Goal: Task Accomplishment & Management: Complete application form

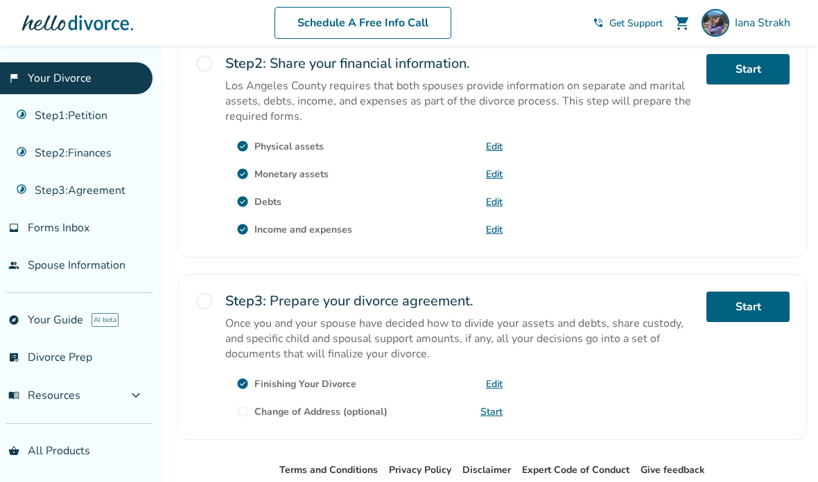
scroll to position [430, 0]
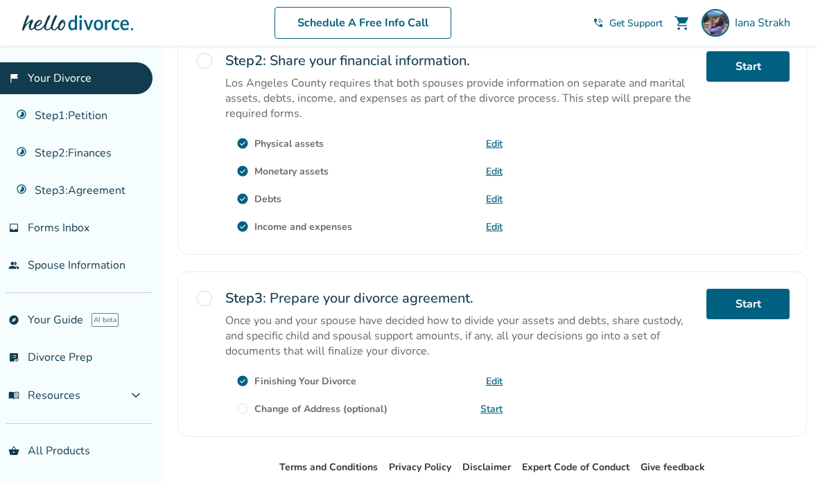
click at [485, 155] on div "check_circle Physical assets Edit" at bounding box center [363, 143] width 277 height 22
click at [487, 150] on link "Edit" at bounding box center [494, 143] width 17 height 13
click at [31, 227] on span "Forms Inbox" at bounding box center [59, 227] width 62 height 15
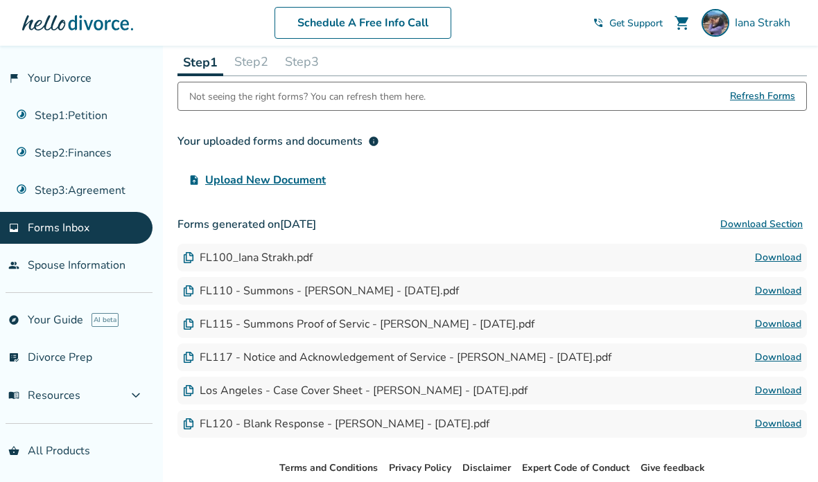
scroll to position [76, 0]
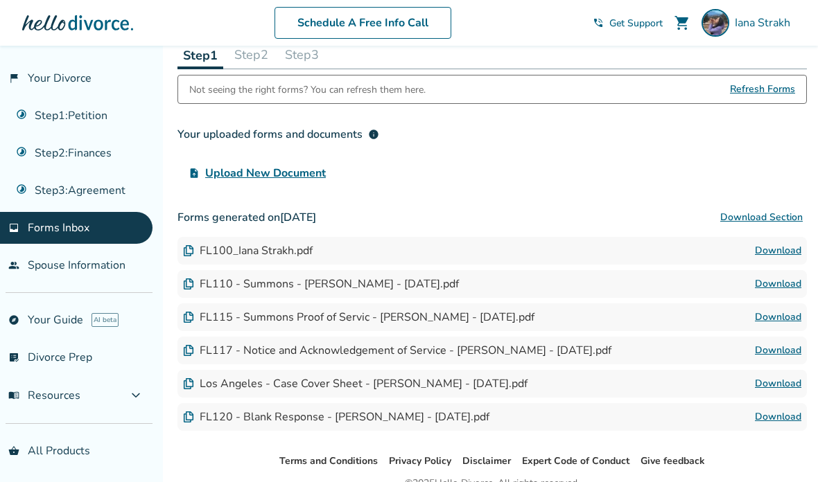
click at [623, 44] on div "Schedule A Free Info Call Iana Strakh shopping_cart phone_in_talk Get Support m…" at bounding box center [409, 23] width 796 height 54
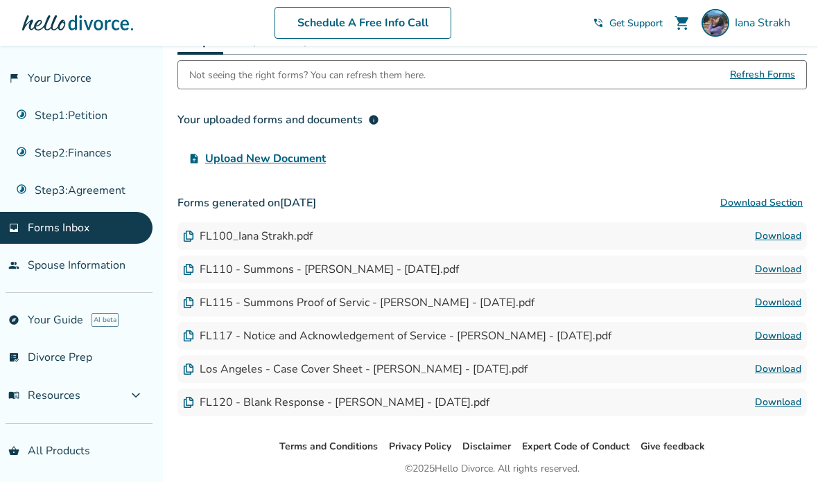
click at [223, 481] on div "Terms and Conditions Privacy Policy Disclaimer Expert Code of Conduct Give feed…" at bounding box center [492, 487] width 652 height 97
click at [233, 482] on div "Terms and Conditions Privacy Policy Disclaimer Expert Code of Conduct Give feed…" at bounding box center [492, 487] width 652 height 97
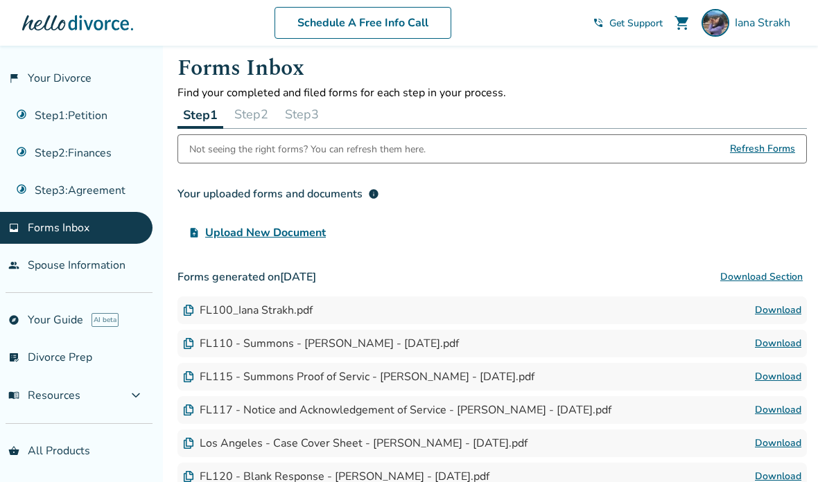
scroll to position [0, 0]
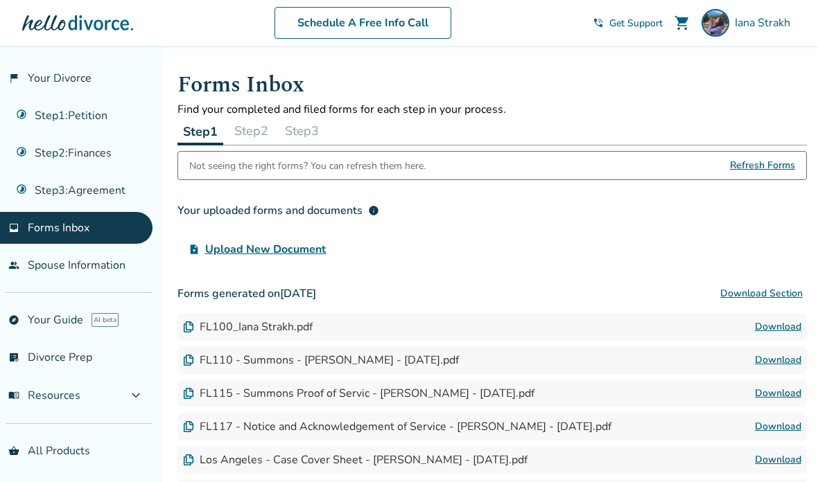
click at [252, 130] on button "Step 2" at bounding box center [251, 131] width 45 height 28
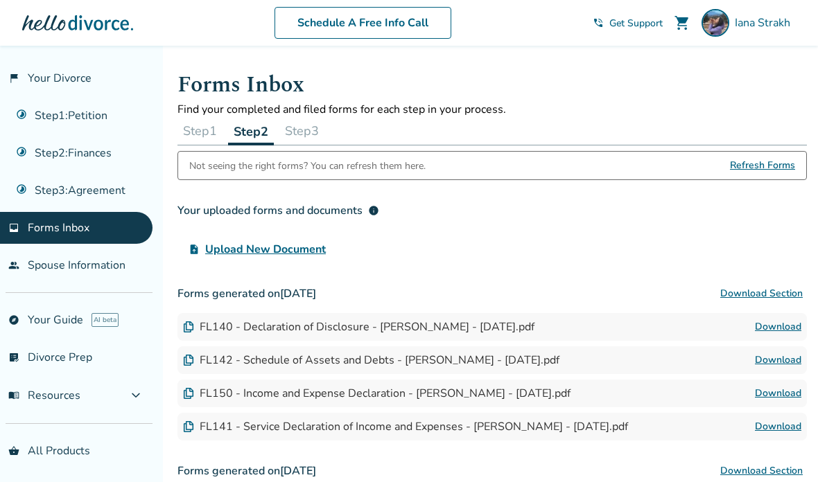
click at [291, 145] on button "Step 3" at bounding box center [301, 131] width 45 height 28
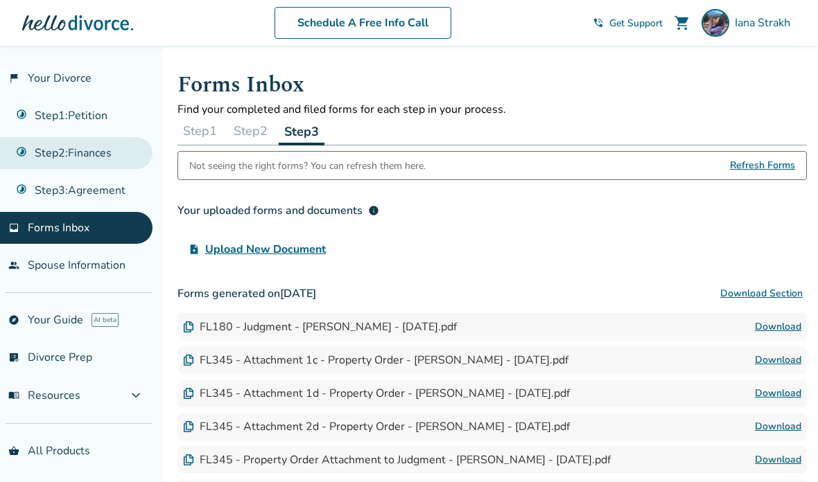
click at [74, 167] on link "Step 2 : Finances" at bounding box center [76, 153] width 153 height 32
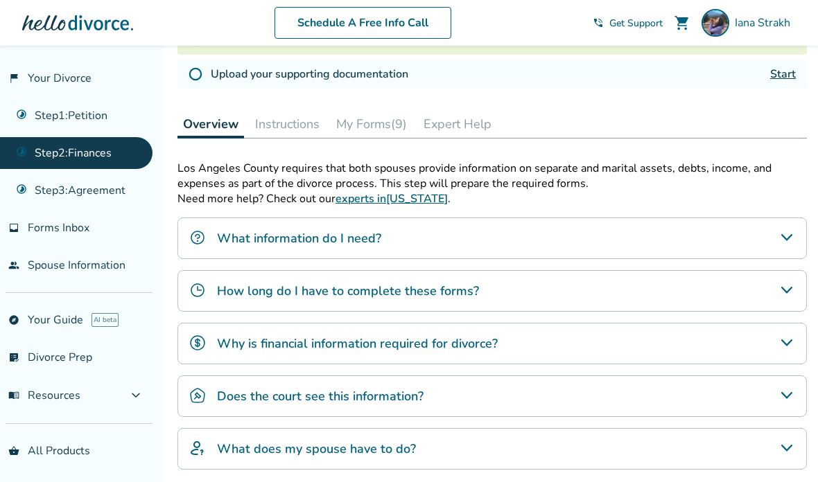
scroll to position [406, 0]
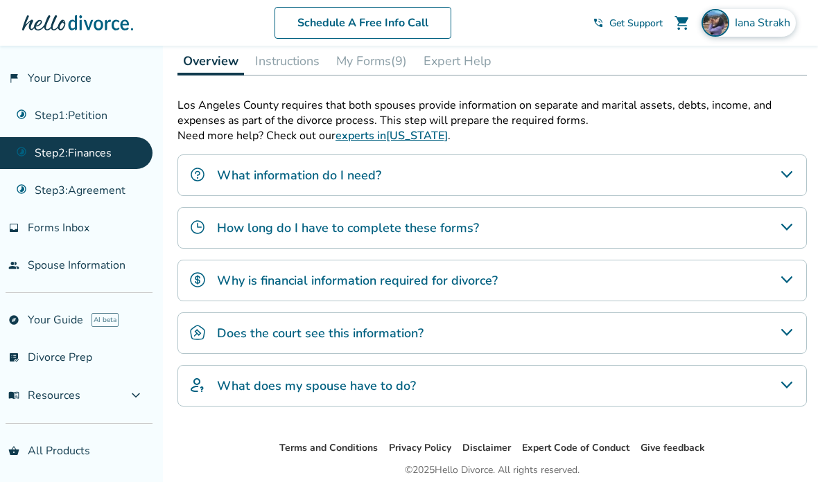
click at [765, 26] on span "Iana Strakh" at bounding box center [765, 22] width 61 height 15
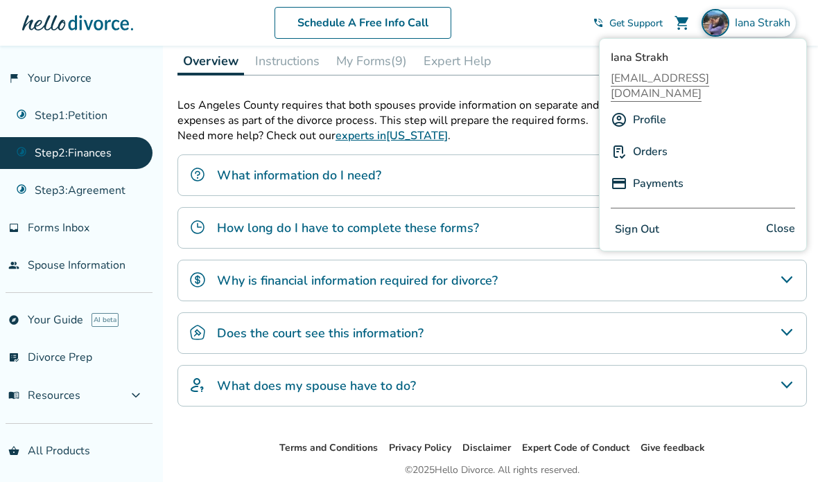
click at [641, 220] on button "Sign Out" at bounding box center [637, 230] width 53 height 20
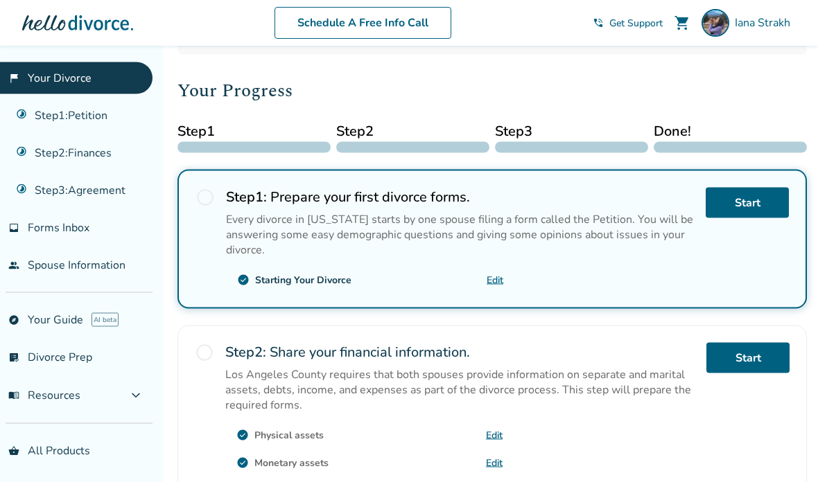
scroll to position [132, 0]
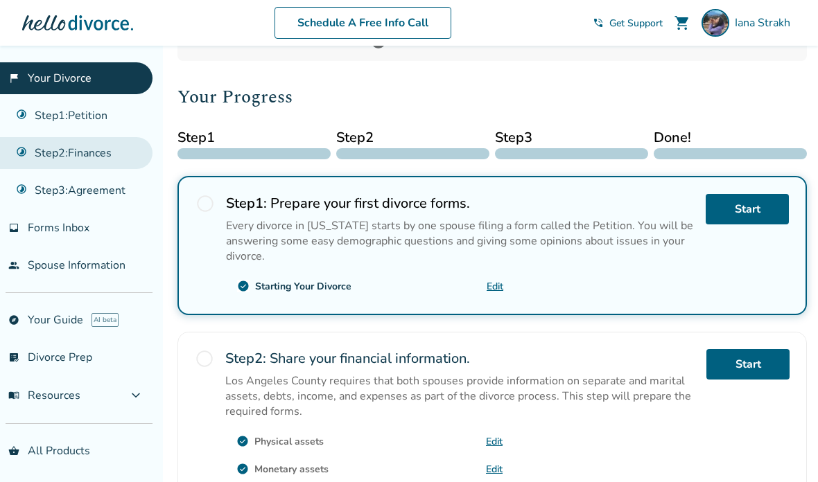
click at [38, 157] on link "Step 2 : Finances" at bounding box center [76, 153] width 153 height 32
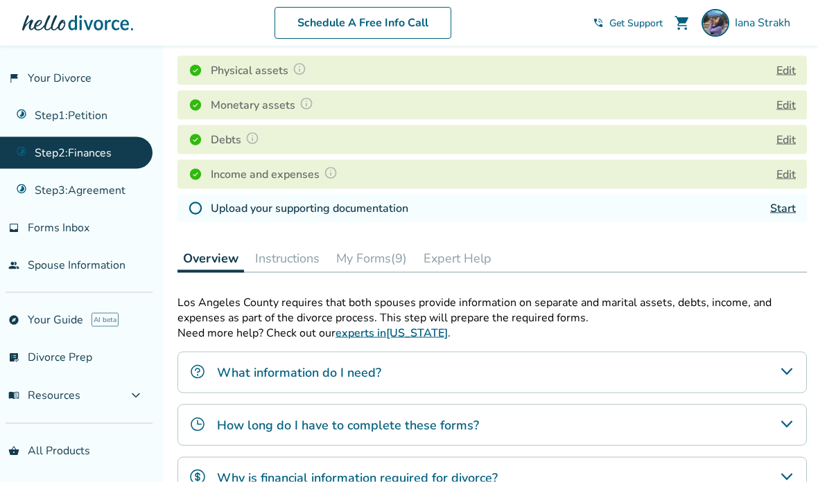
scroll to position [218, 0]
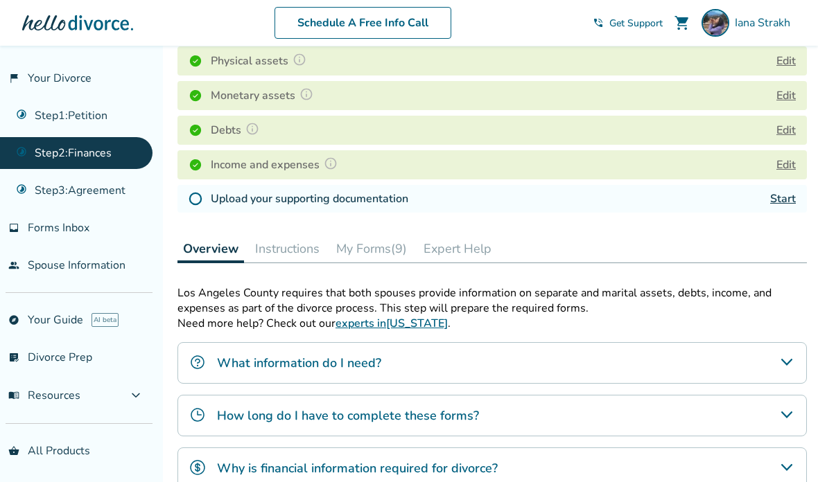
click at [225, 194] on h4 "Upload your supporting documentation" at bounding box center [310, 199] width 198 height 17
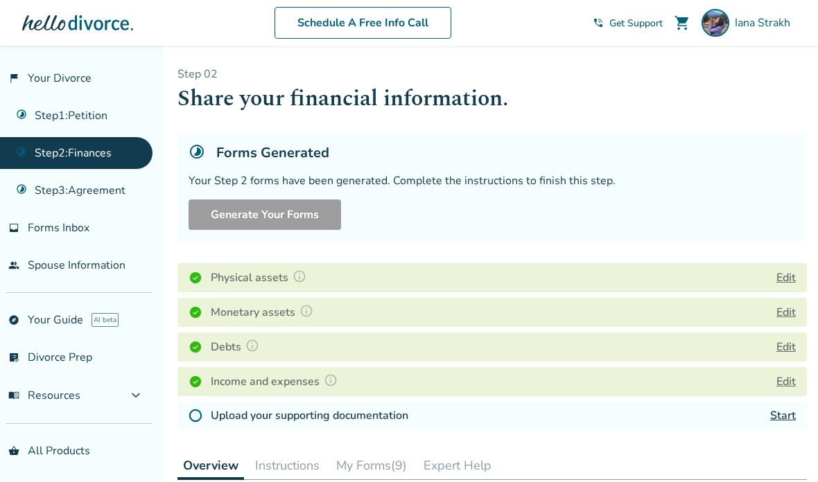
scroll to position [0, 0]
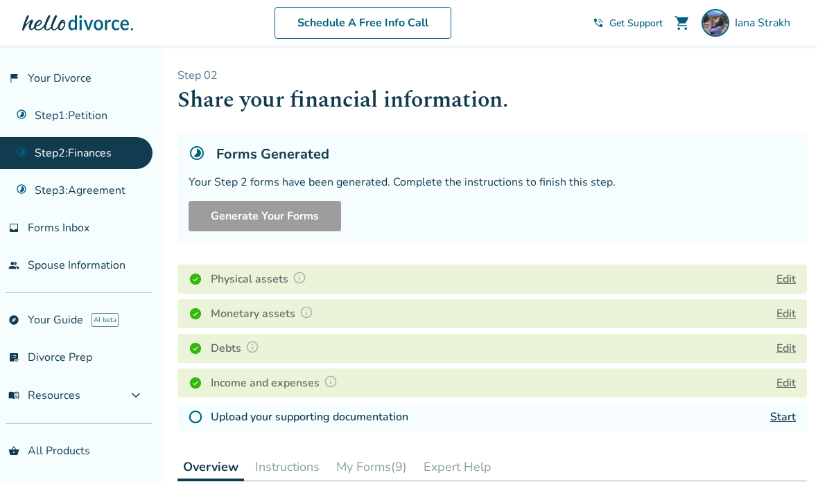
click at [776, 284] on button "Edit" at bounding box center [785, 279] width 19 height 17
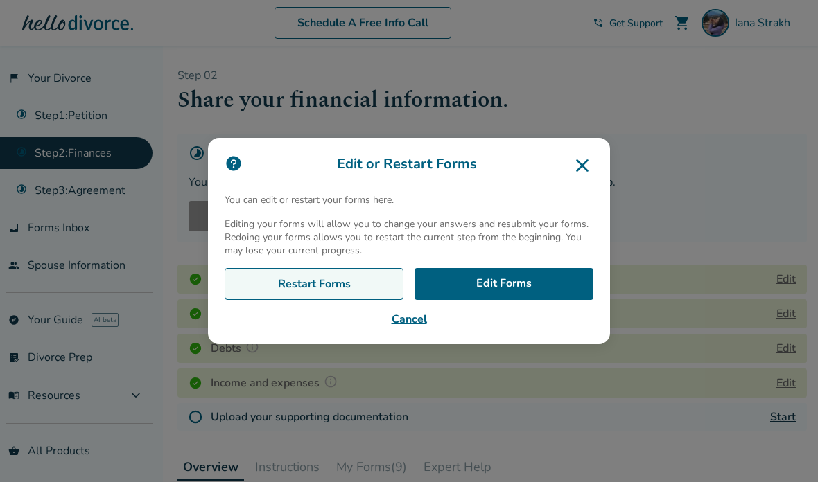
click at [263, 300] on link "Restart Forms" at bounding box center [314, 284] width 179 height 32
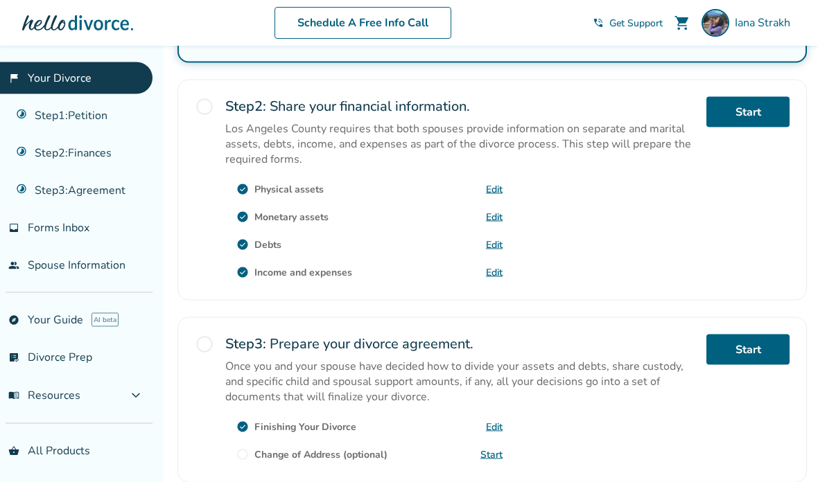
scroll to position [385, 0]
click at [492, 223] on link "Edit" at bounding box center [494, 216] width 17 height 13
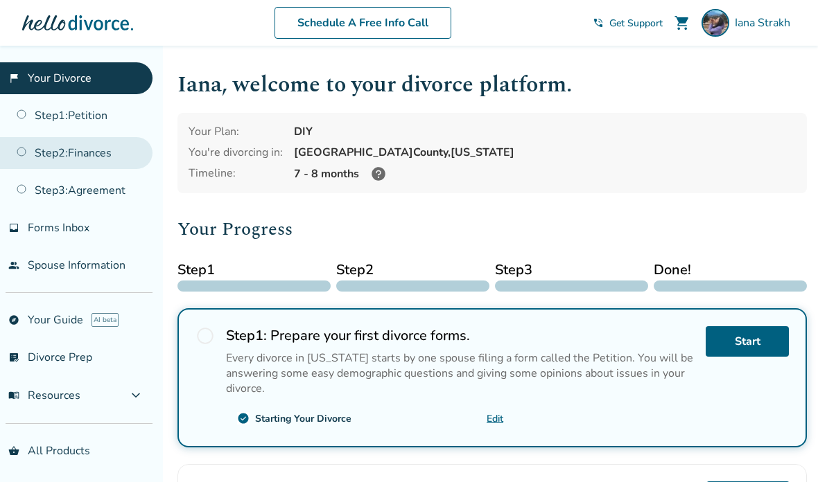
click at [35, 156] on link "Step 2 : Finances" at bounding box center [76, 153] width 153 height 32
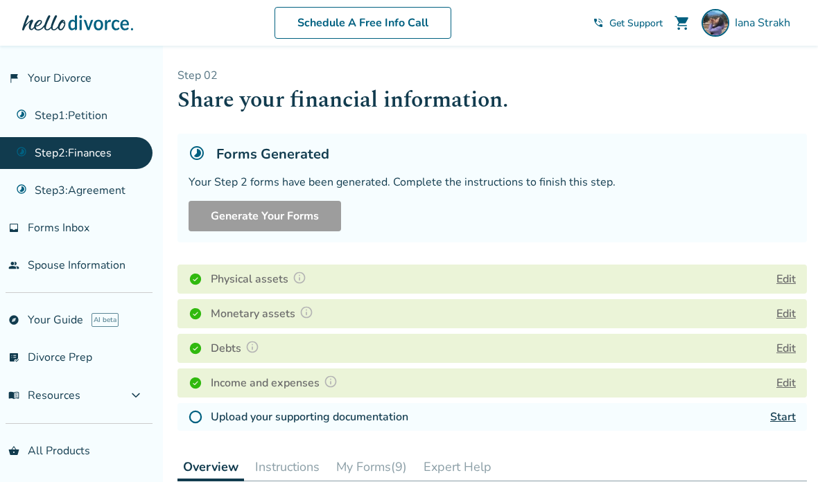
scroll to position [17, 0]
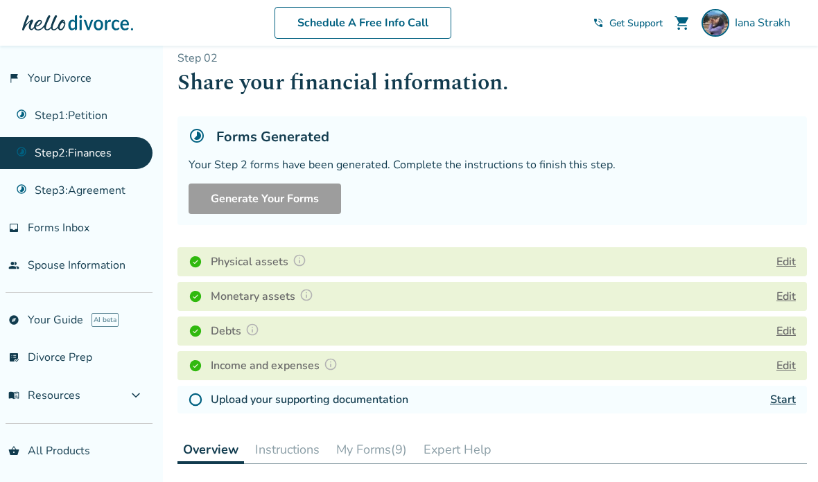
click at [783, 400] on link "Start" at bounding box center [783, 399] width 26 height 15
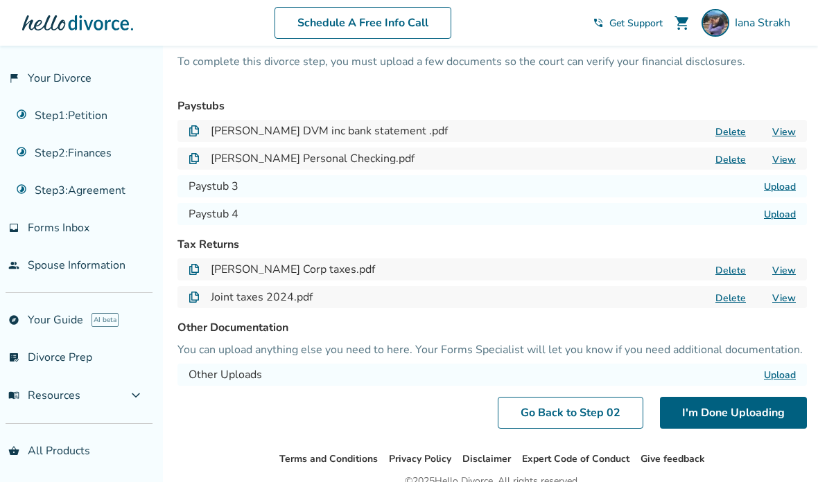
scroll to position [72, 0]
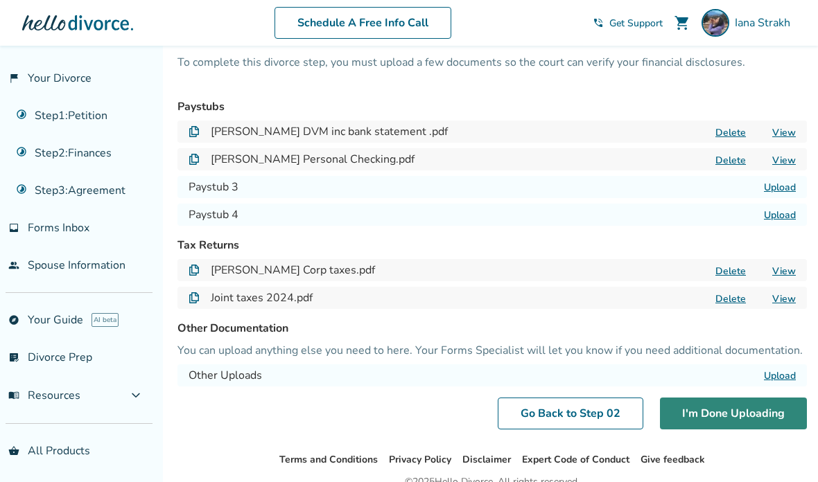
click at [708, 407] on button "I'm Done Uploading" at bounding box center [733, 414] width 147 height 32
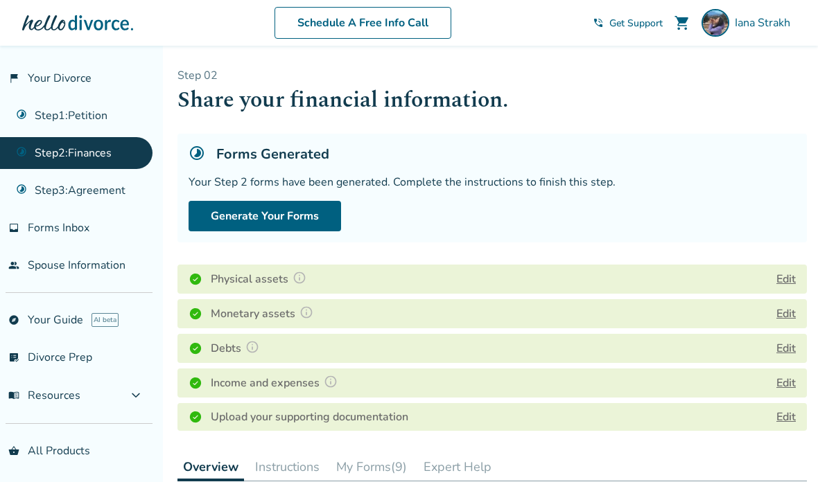
click at [783, 349] on button "Edit" at bounding box center [785, 348] width 19 height 17
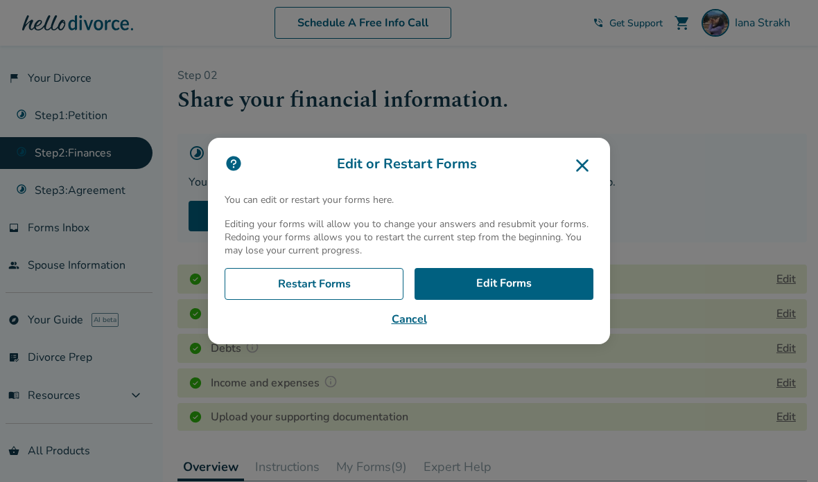
click at [555, 388] on div "Edit or Restart Forms You can edit or restart your forms here. Editing your for…" at bounding box center [409, 241] width 818 height 482
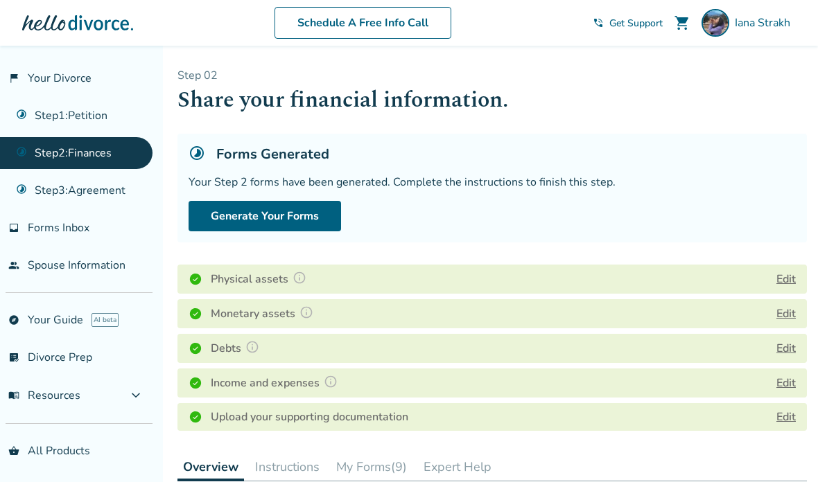
click at [781, 380] on button "Edit" at bounding box center [785, 383] width 19 height 17
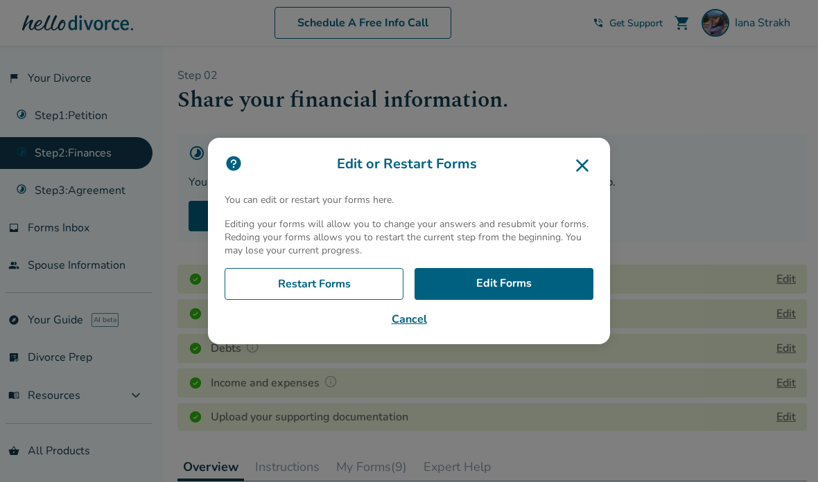
click at [507, 389] on div "Edit or Restart Forms You can edit or restart your forms here. Editing your for…" at bounding box center [409, 241] width 818 height 482
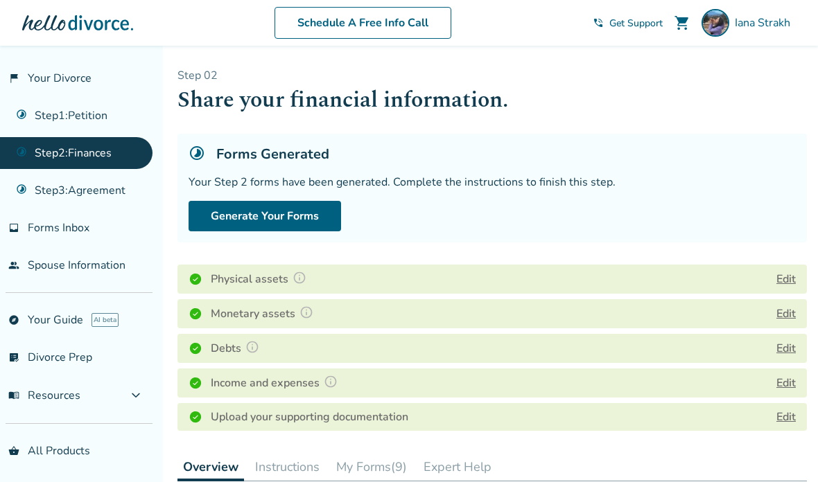
click at [786, 375] on button "Edit" at bounding box center [785, 383] width 19 height 17
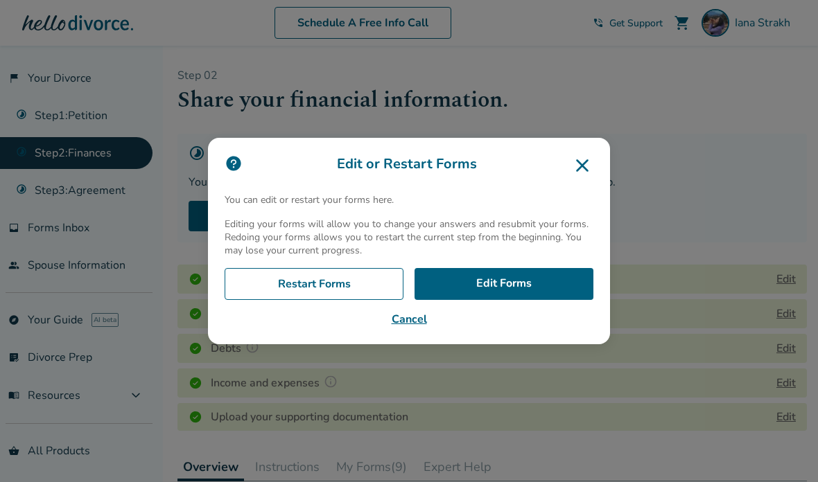
click at [349, 387] on div "Edit or Restart Forms You can edit or restart your forms here. Editing your for…" at bounding box center [409, 241] width 818 height 482
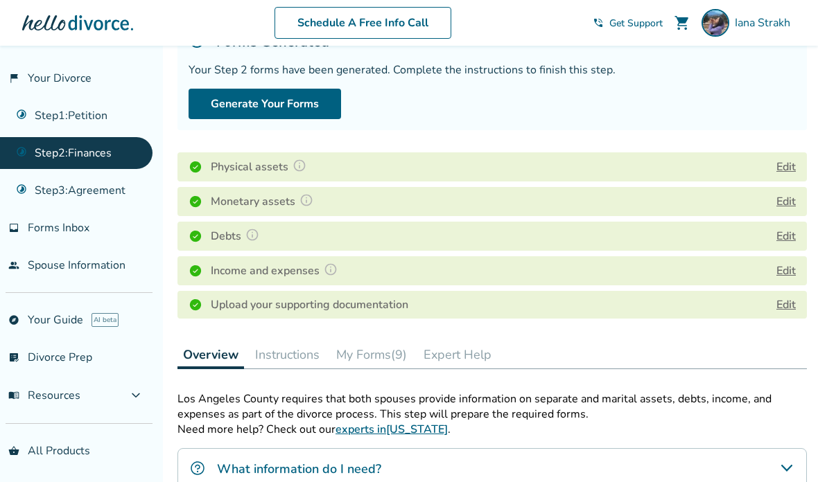
scroll to position [112, 0]
click at [731, 239] on div "Debts Edit" at bounding box center [491, 237] width 629 height 29
click at [782, 231] on button "Edit" at bounding box center [785, 237] width 19 height 17
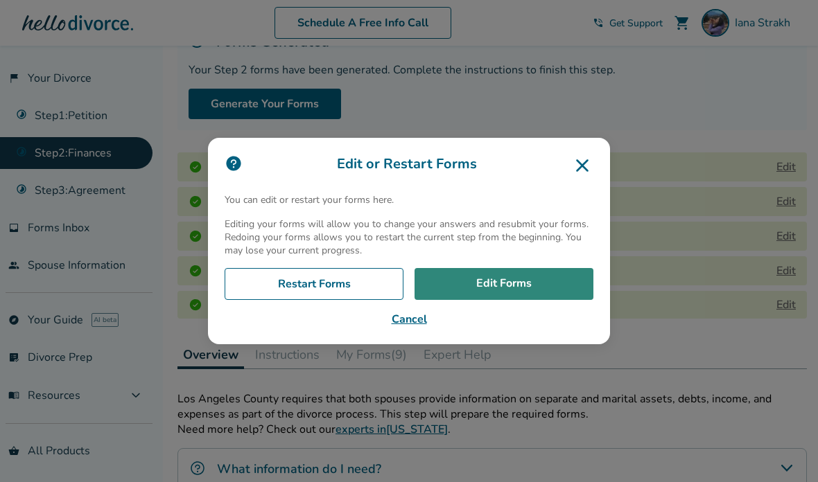
click at [541, 300] on link "Edit Forms" at bounding box center [504, 284] width 179 height 32
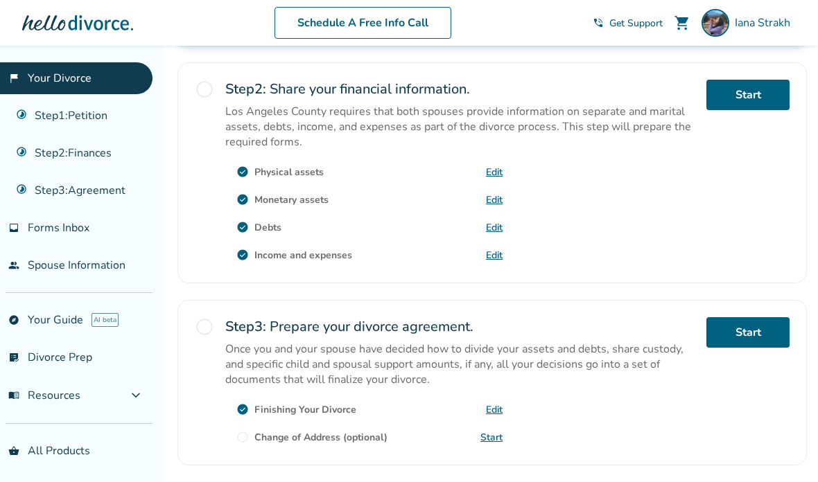
scroll to position [393, 0]
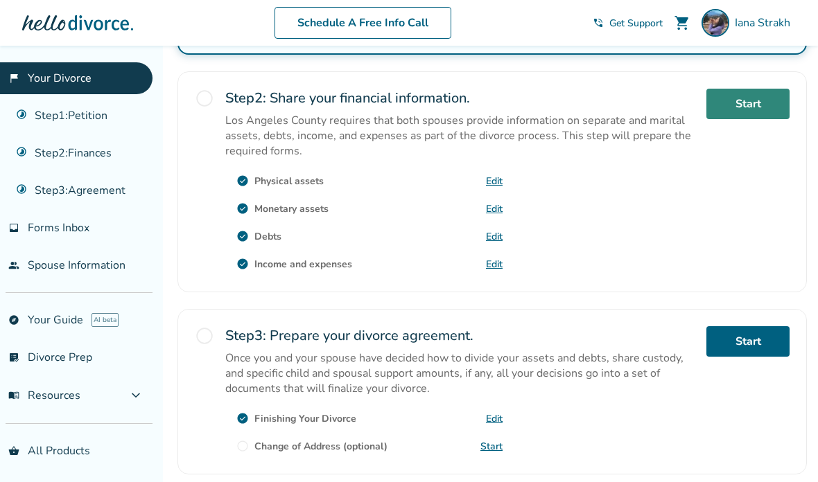
click at [753, 117] on link "Start" at bounding box center [747, 104] width 83 height 31
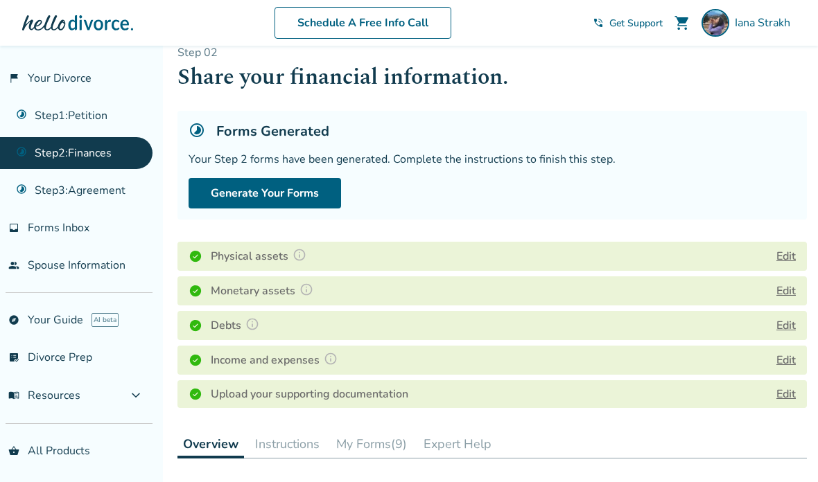
scroll to position [24, 0]
click at [788, 358] on button "Edit" at bounding box center [785, 359] width 19 height 17
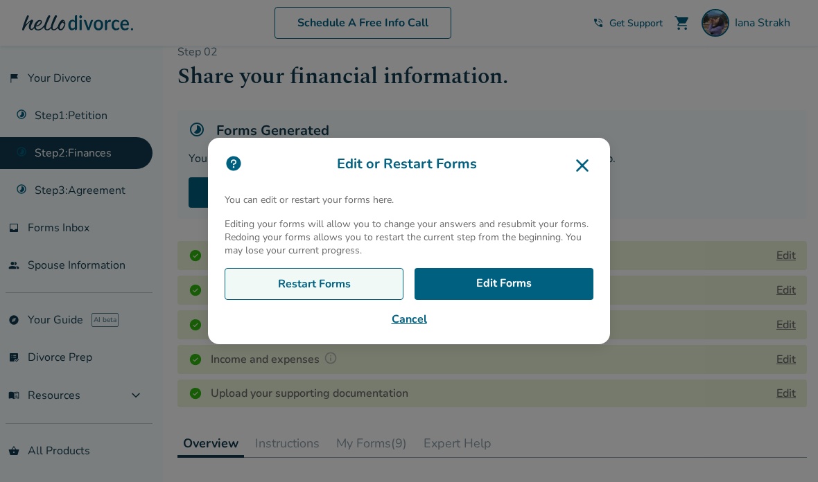
click at [353, 300] on link "Restart Forms" at bounding box center [314, 284] width 179 height 32
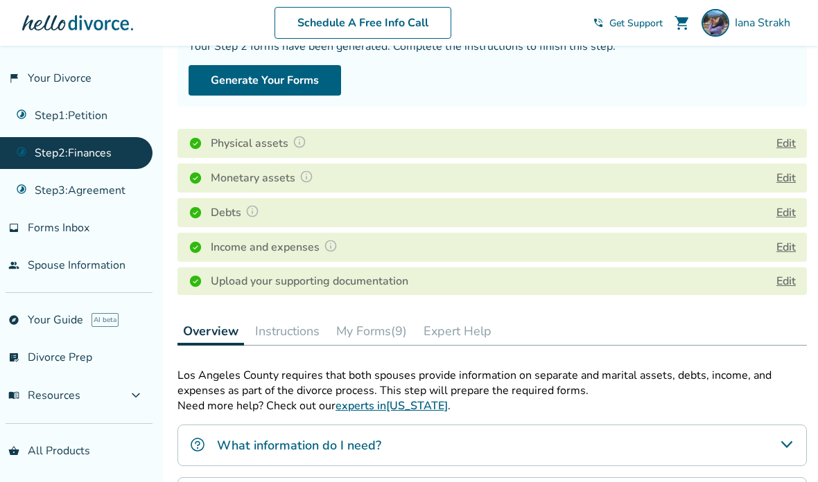
scroll to position [149, 0]
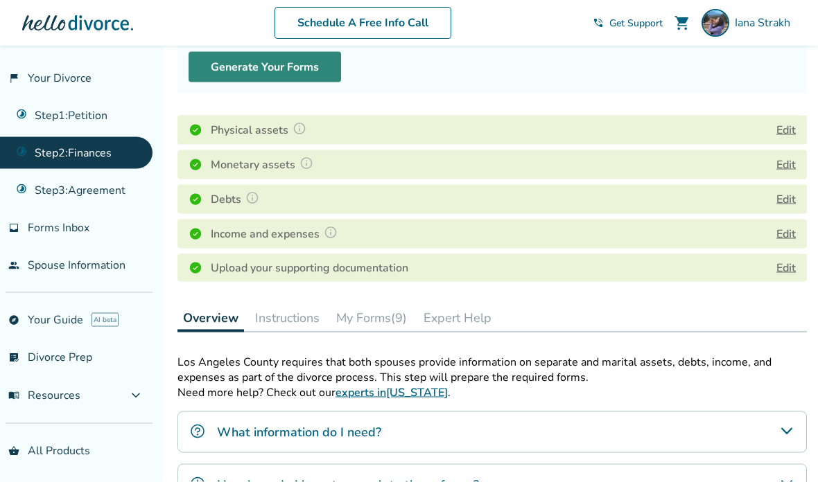
click at [222, 73] on button "Generate Your Forms" at bounding box center [265, 67] width 153 height 31
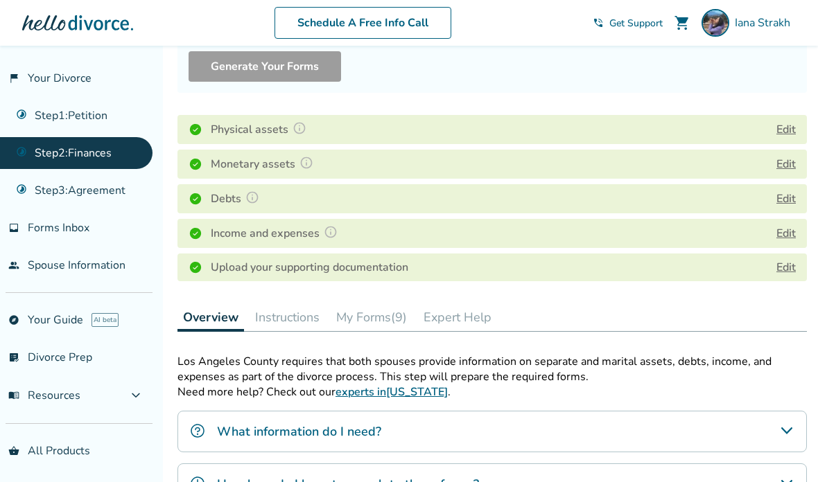
click at [381, 322] on button "My Forms (9)" at bounding box center [372, 318] width 82 height 28
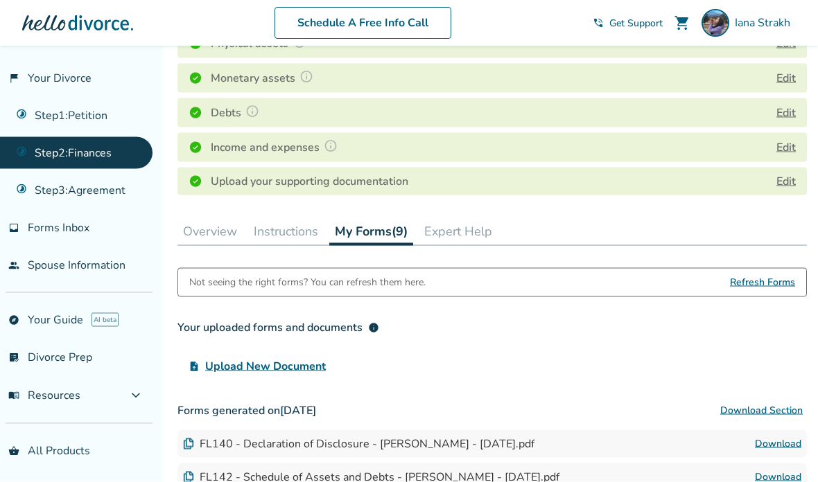
scroll to position [261, 0]
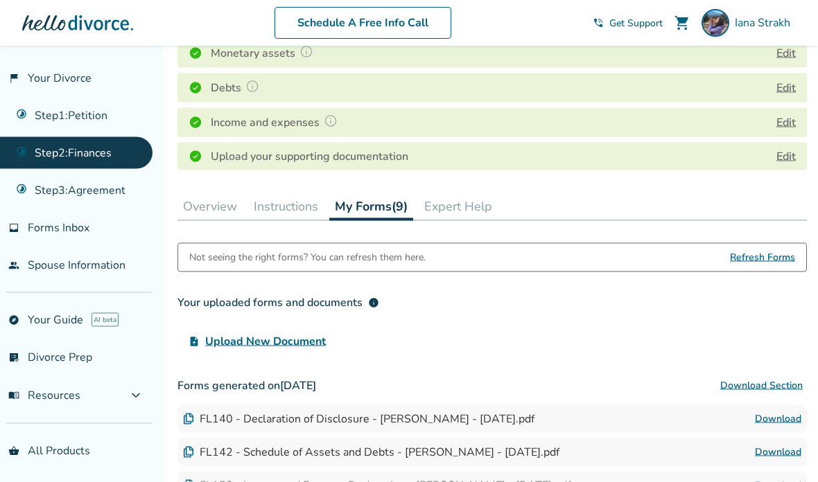
click at [779, 259] on span "Refresh Forms" at bounding box center [762, 258] width 65 height 28
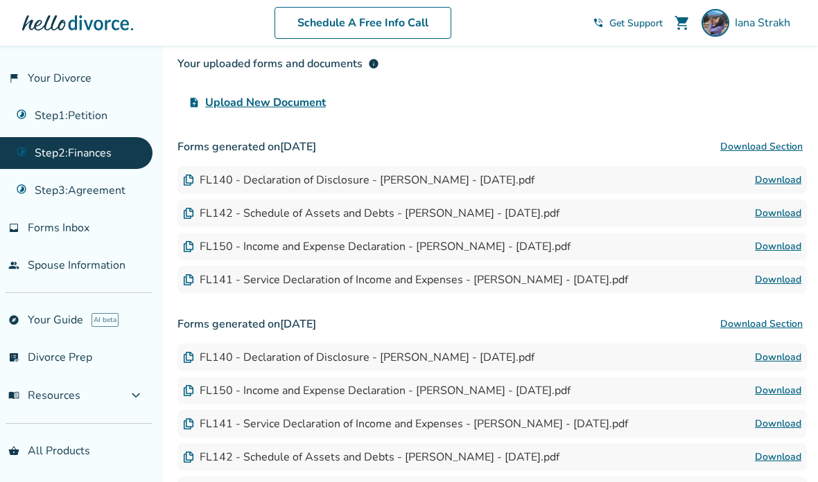
scroll to position [498, 0]
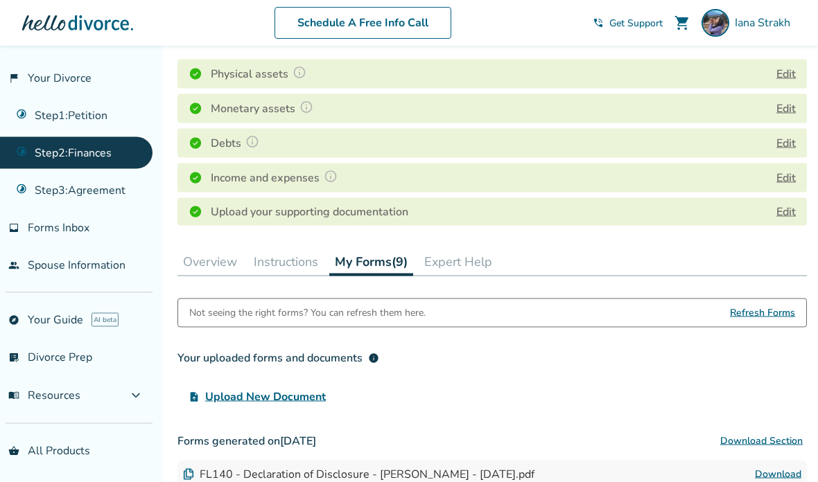
click at [765, 319] on span "Refresh Forms" at bounding box center [762, 313] width 65 height 28
click at [763, 324] on span "Refresh Forms" at bounding box center [762, 313] width 65 height 28
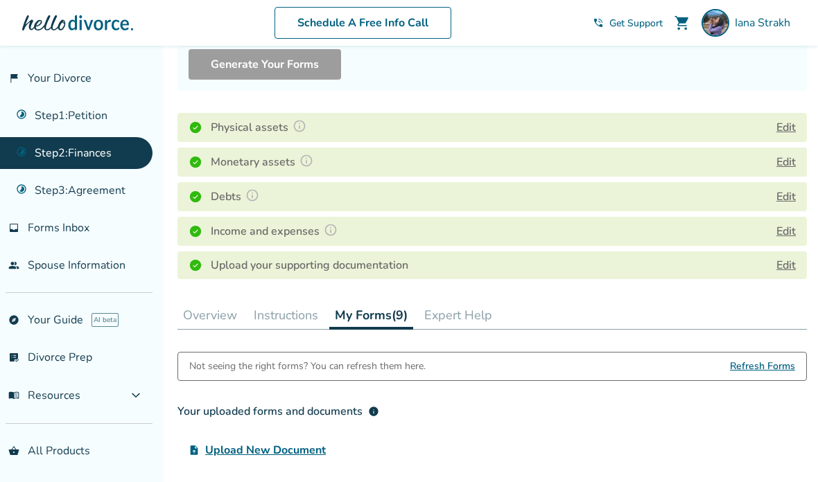
scroll to position [168, 0]
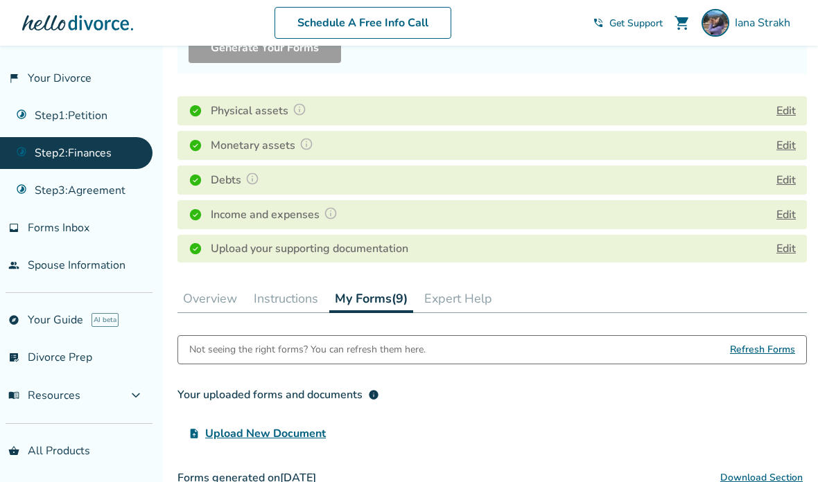
click at [765, 351] on span "Refresh Forms" at bounding box center [762, 350] width 65 height 28
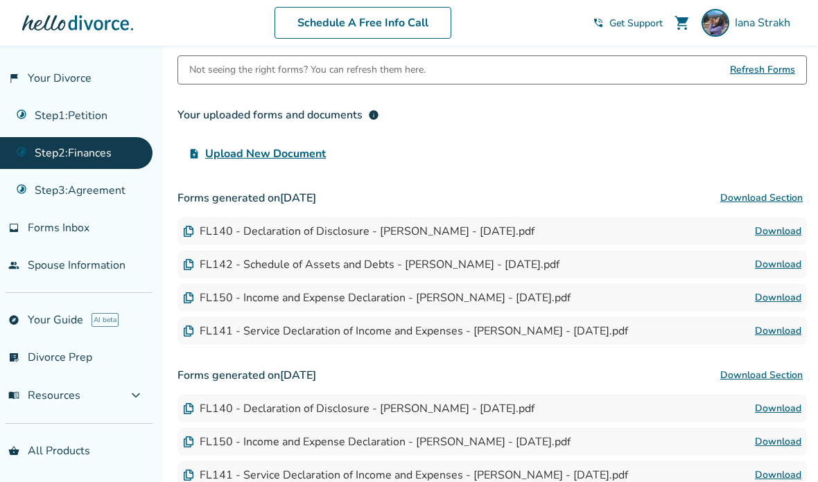
scroll to position [448, 0]
click at [189, 233] on img at bounding box center [188, 232] width 11 height 11
click at [192, 227] on img at bounding box center [188, 232] width 11 height 11
click at [234, 227] on div "FL140 - Declaration of Disclosure - [PERSON_NAME] - [DATE].pdf" at bounding box center [358, 232] width 351 height 15
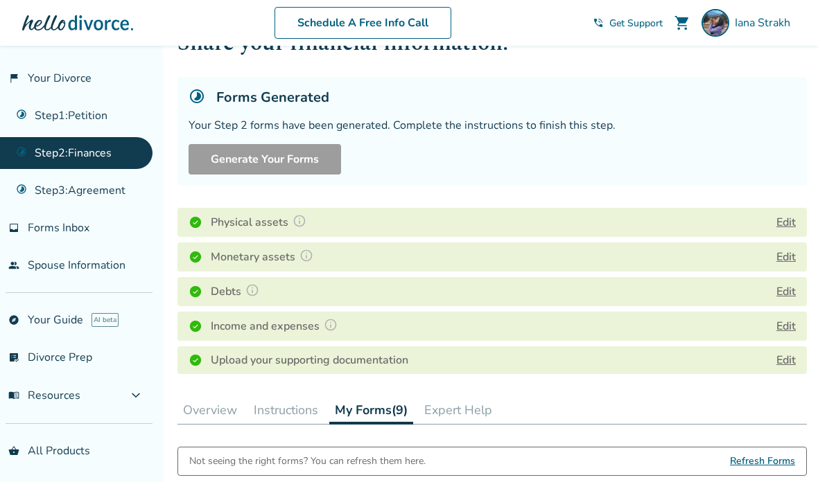
scroll to position [0, 0]
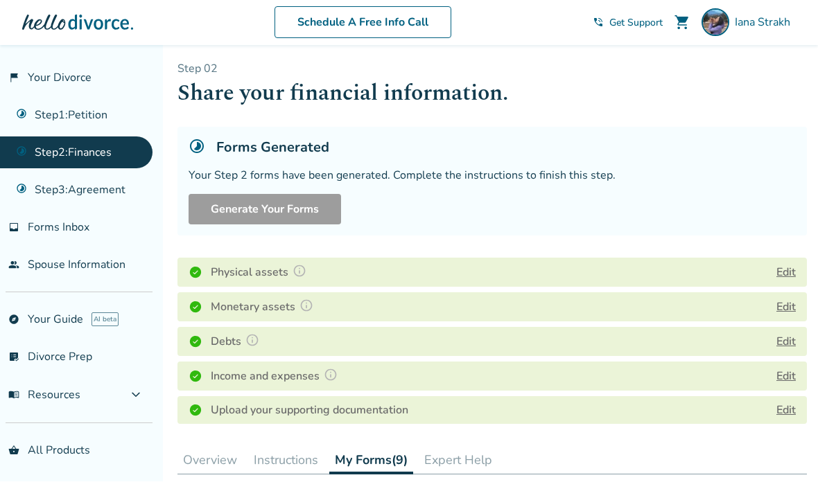
click at [254, 334] on img at bounding box center [252, 341] width 14 height 14
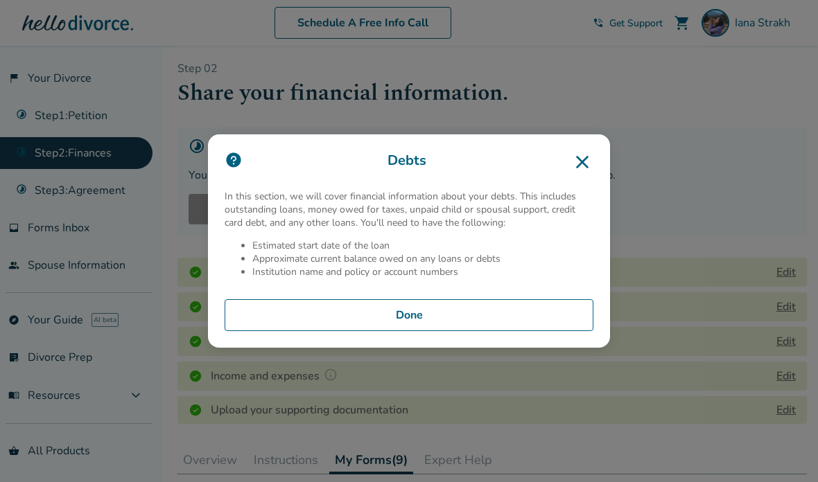
click at [571, 173] on icon at bounding box center [582, 162] width 22 height 22
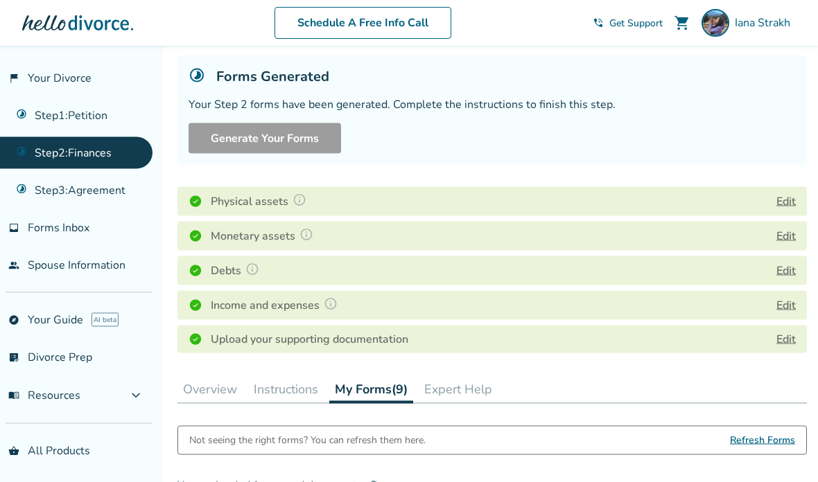
scroll to position [78, 0]
click at [754, 452] on span "Refresh Forms" at bounding box center [762, 440] width 65 height 28
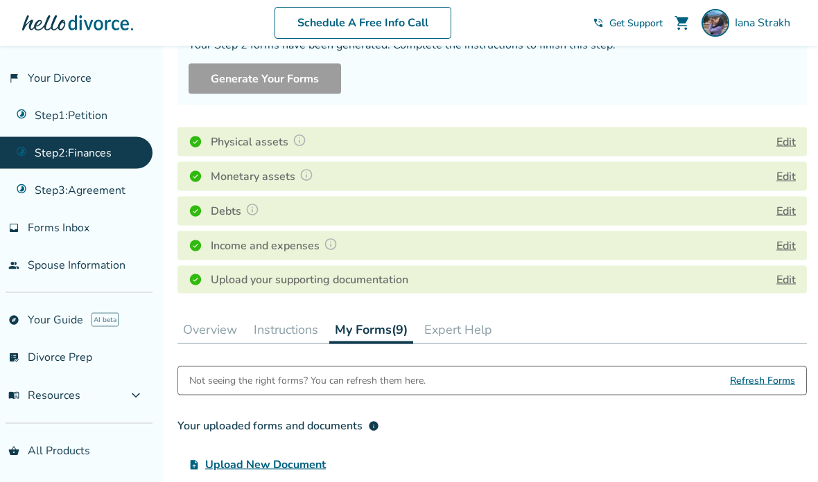
scroll to position [139, 0]
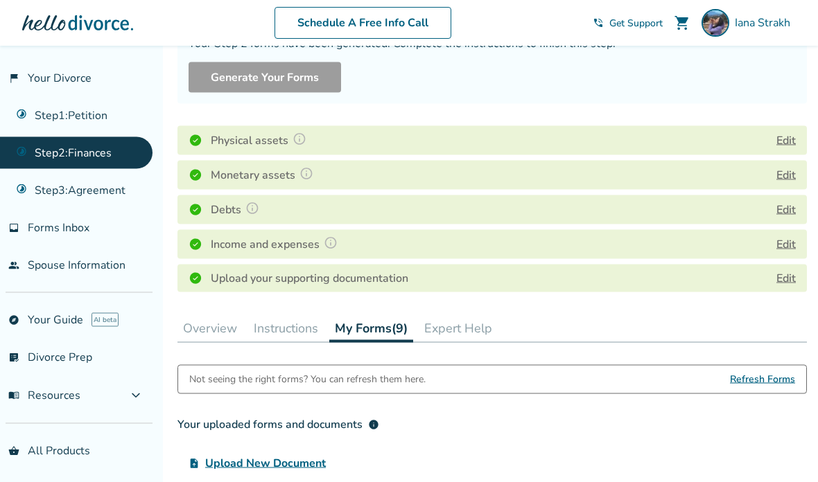
click at [293, 331] on button "Instructions" at bounding box center [286, 329] width 76 height 28
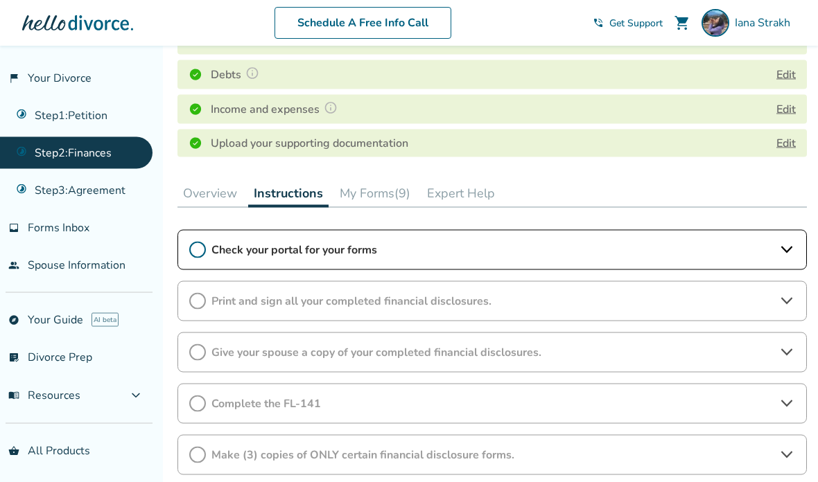
scroll to position [275, 0]
click at [195, 250] on icon at bounding box center [197, 249] width 17 height 17
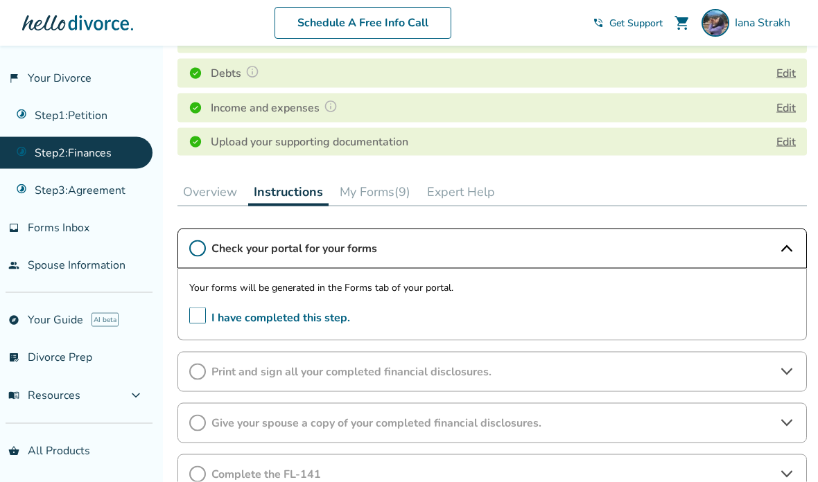
scroll to position [276, 0]
click at [202, 252] on icon at bounding box center [197, 248] width 17 height 17
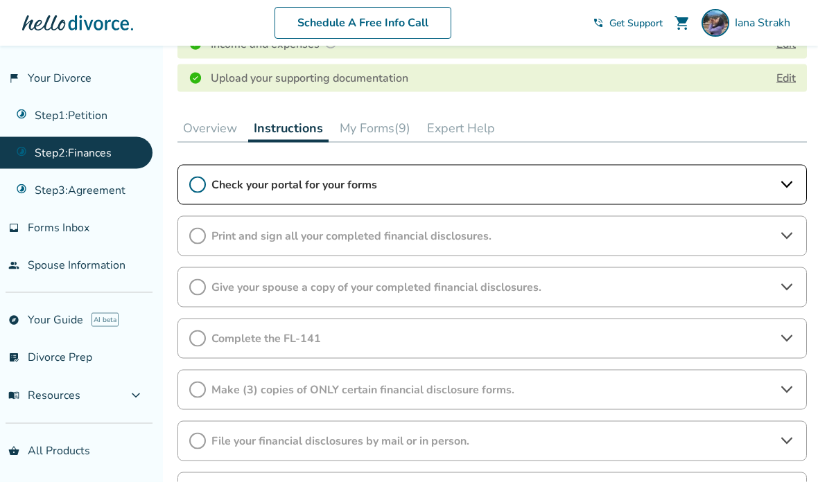
click at [240, 389] on span "Make (3) copies of ONLY certain financial disclosure forms." at bounding box center [492, 390] width 562 height 15
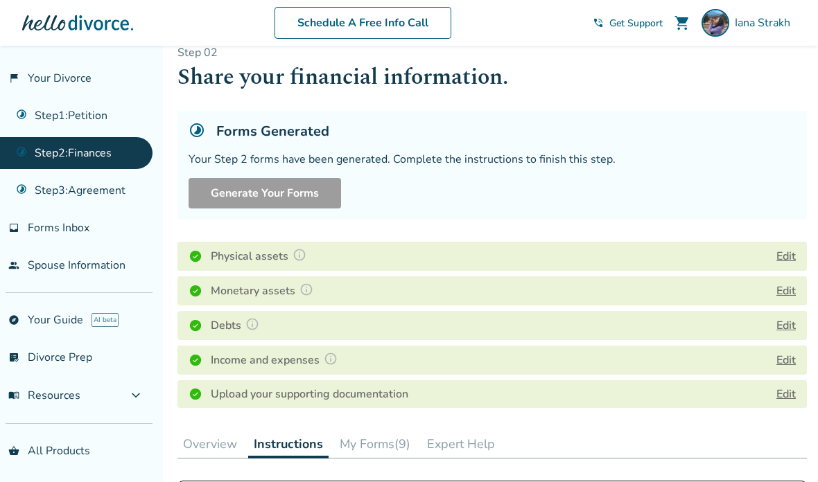
scroll to position [0, 0]
click at [362, 455] on button "My Forms (9)" at bounding box center [375, 444] width 82 height 28
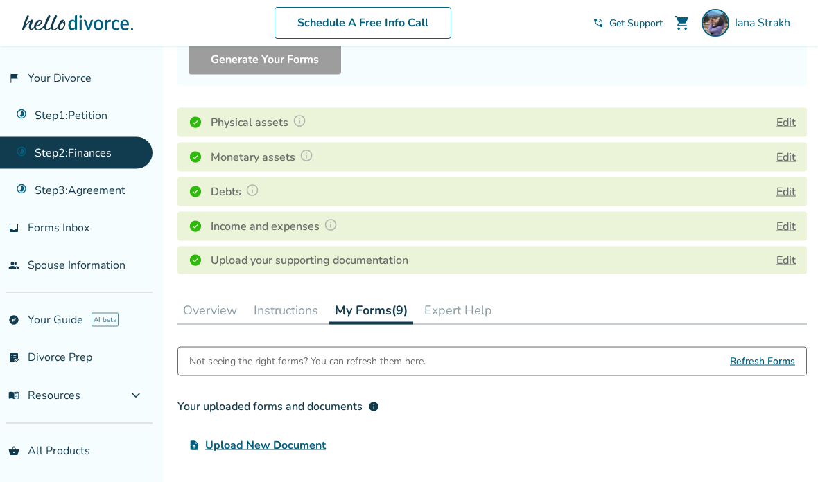
scroll to position [176, 0]
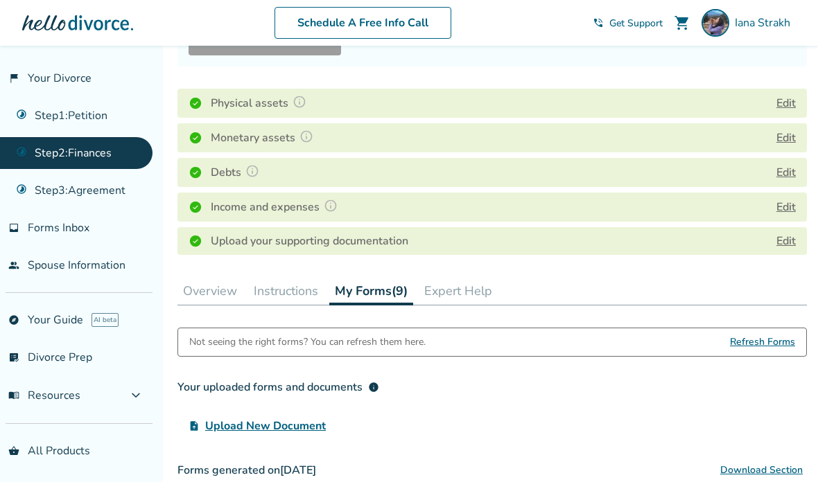
click at [772, 341] on span "Refresh Forms" at bounding box center [762, 343] width 65 height 28
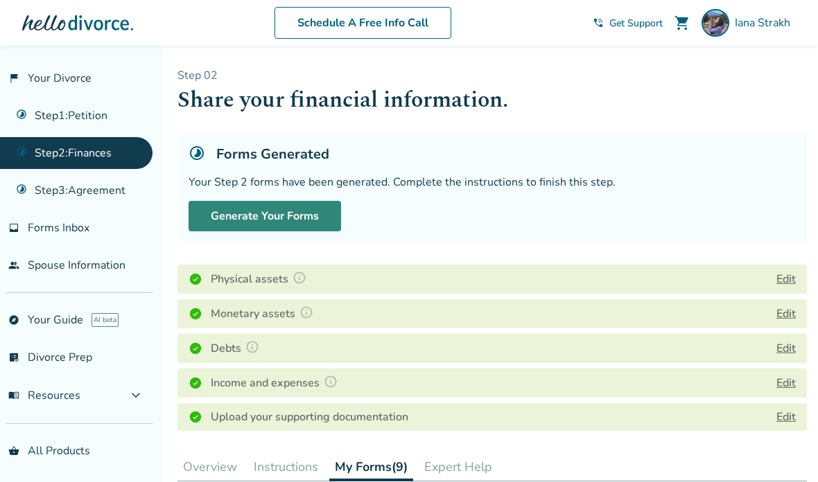
click at [243, 216] on button "Generate Your Forms" at bounding box center [265, 216] width 153 height 31
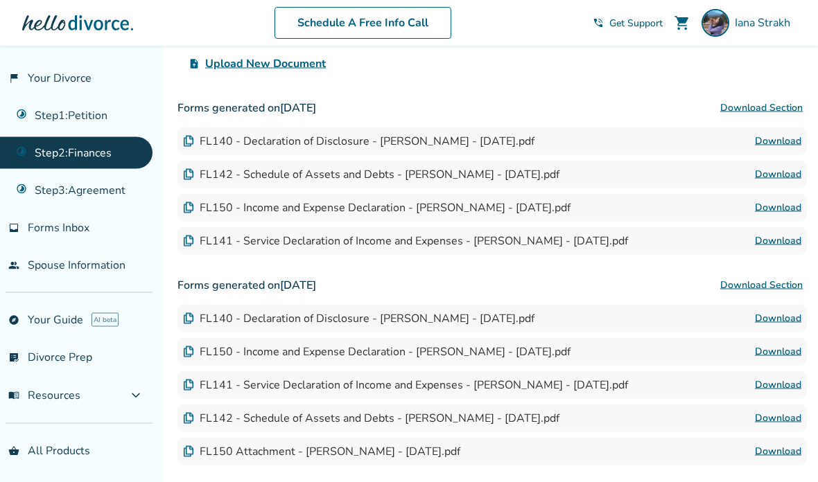
scroll to position [539, 0]
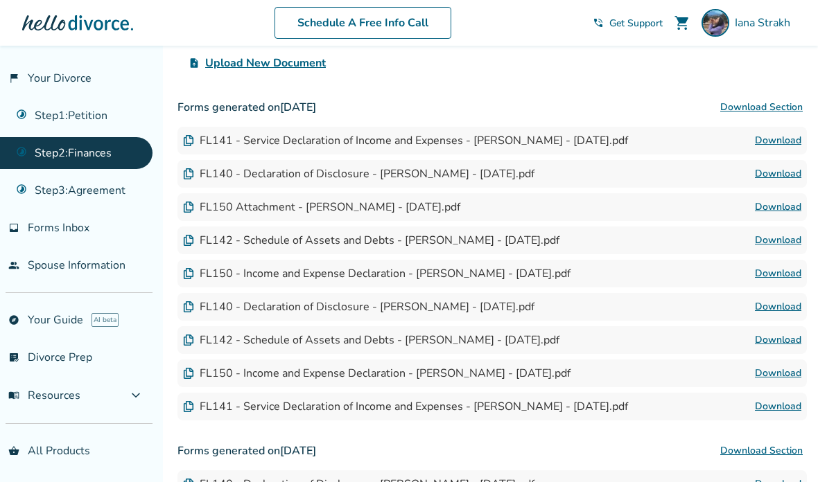
click at [785, 275] on link "Download" at bounding box center [778, 274] width 46 height 17
